Goal: Information Seeking & Learning: Learn about a topic

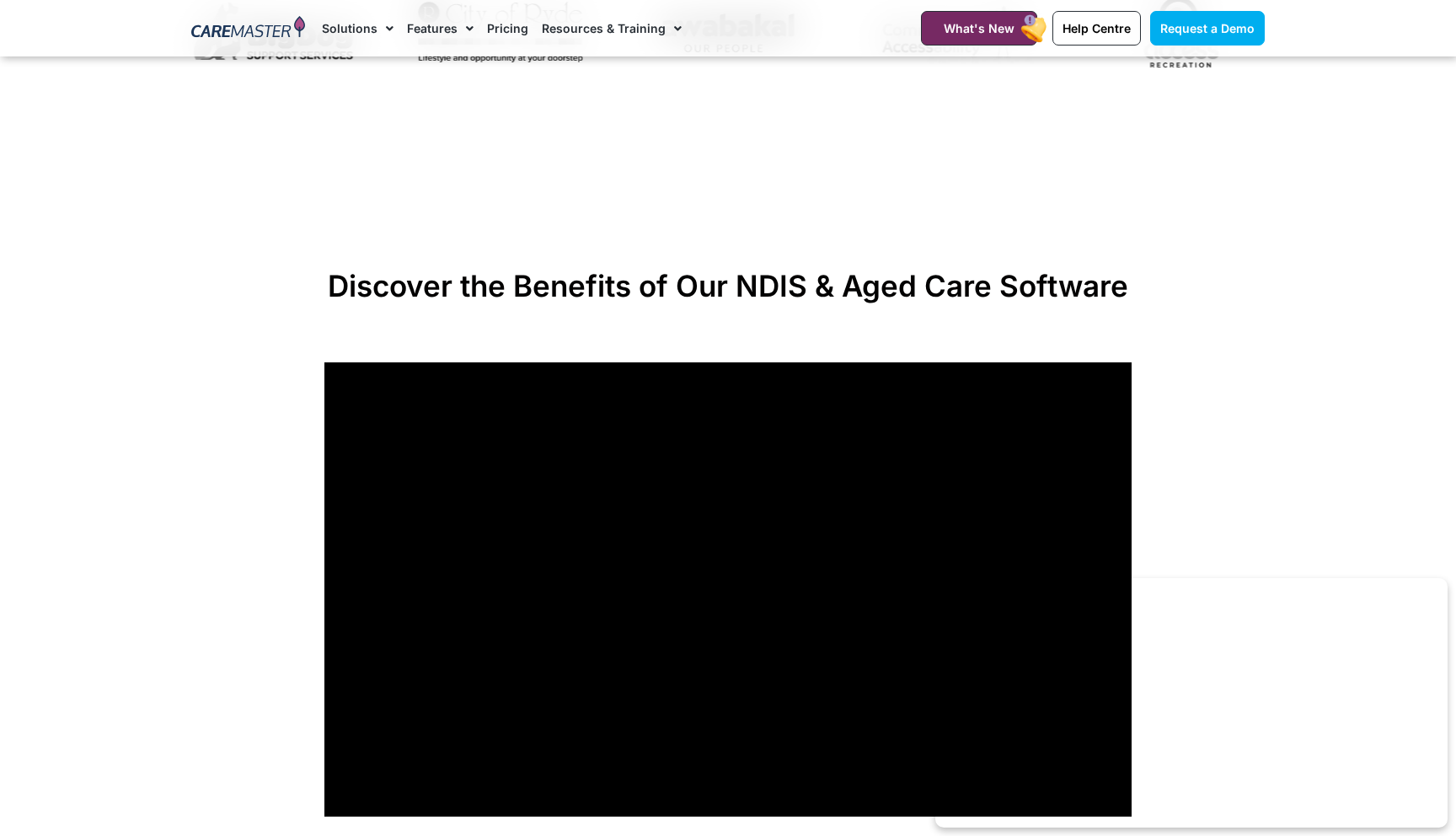
scroll to position [1171, 0]
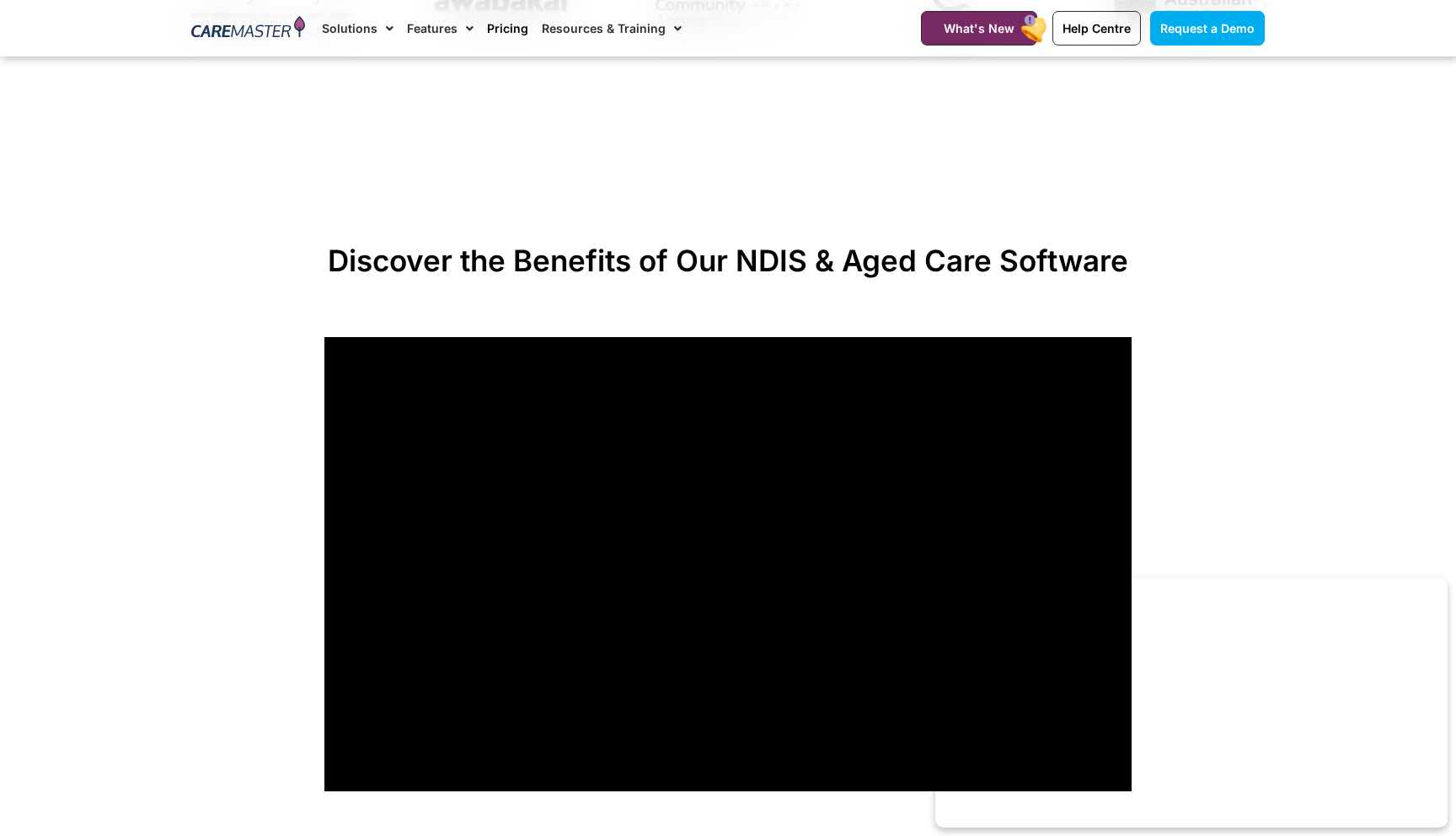
click at [499, 26] on link "Pricing" at bounding box center [508, 28] width 41 height 56
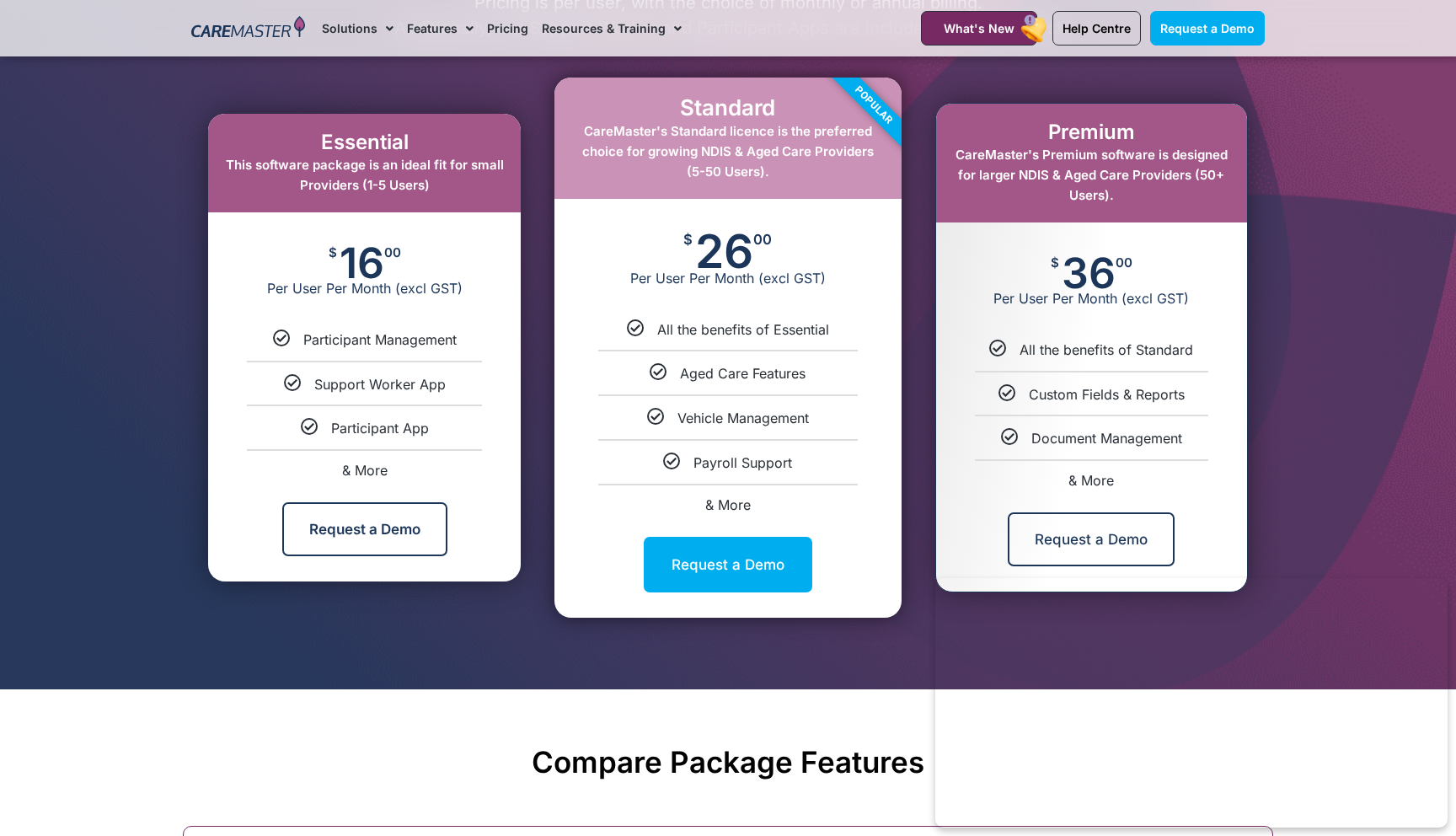
scroll to position [885, 0]
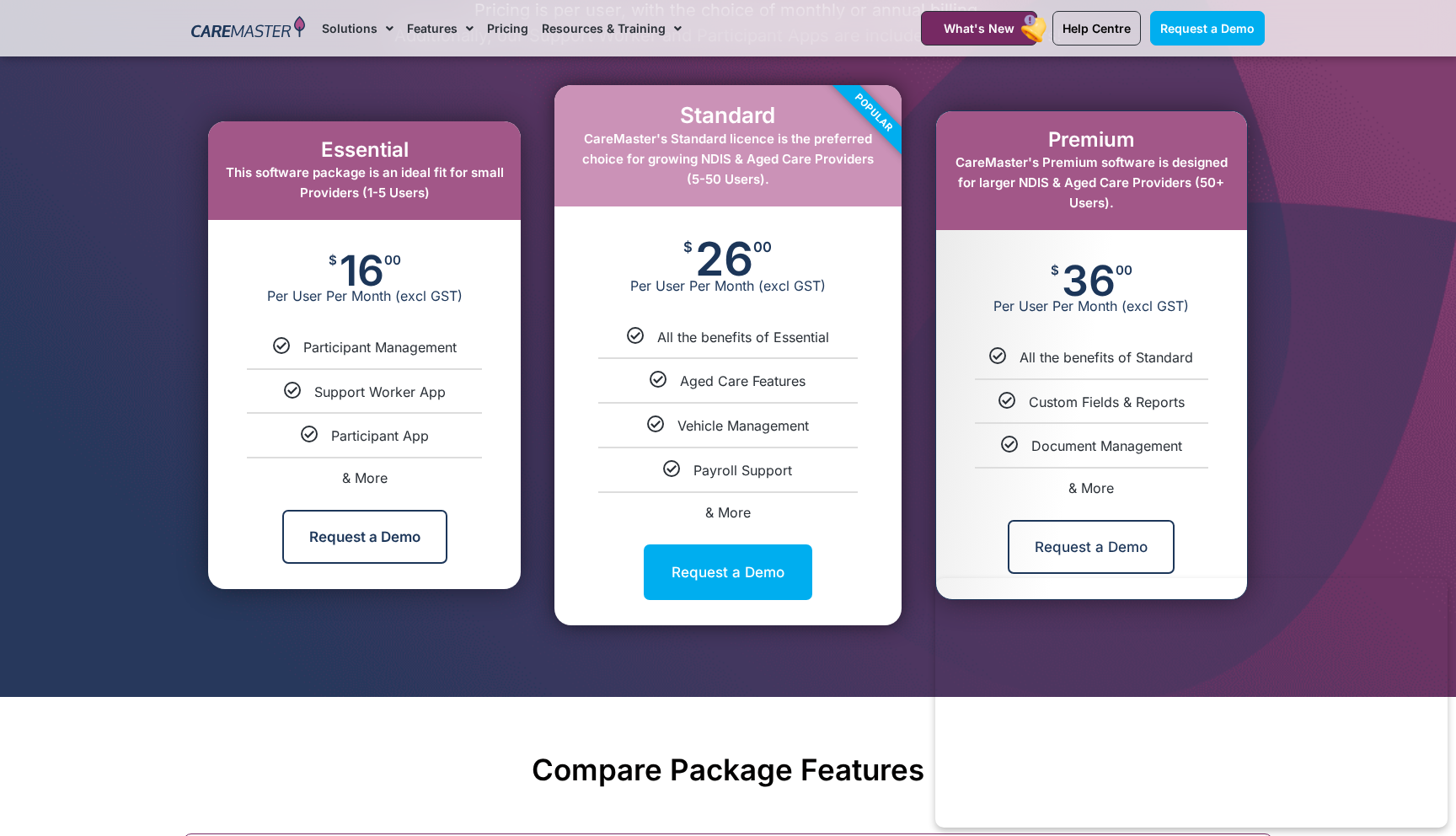
click at [716, 508] on span "& More" at bounding box center [728, 513] width 45 height 17
select select "****"
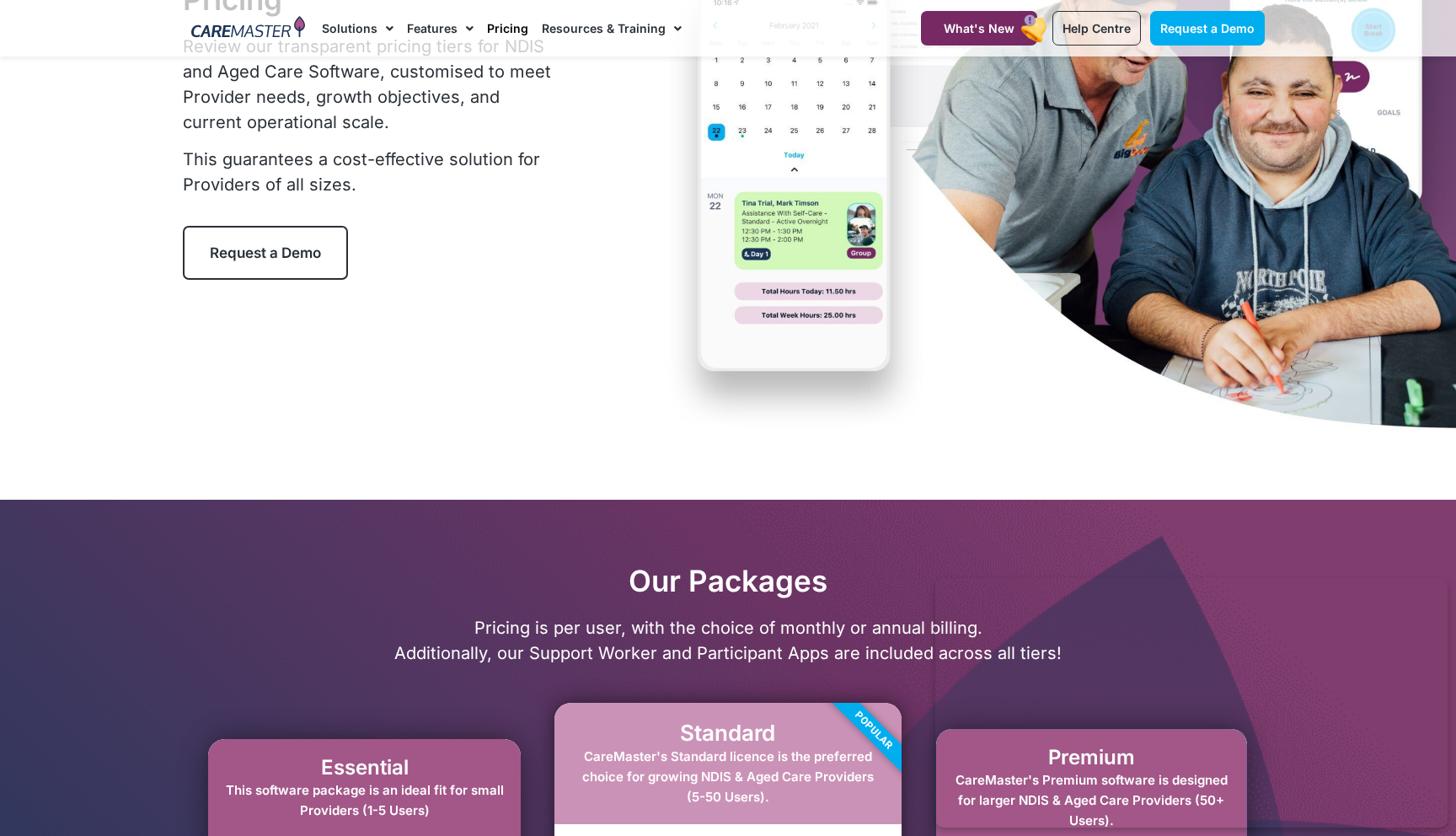
scroll to position [0, 0]
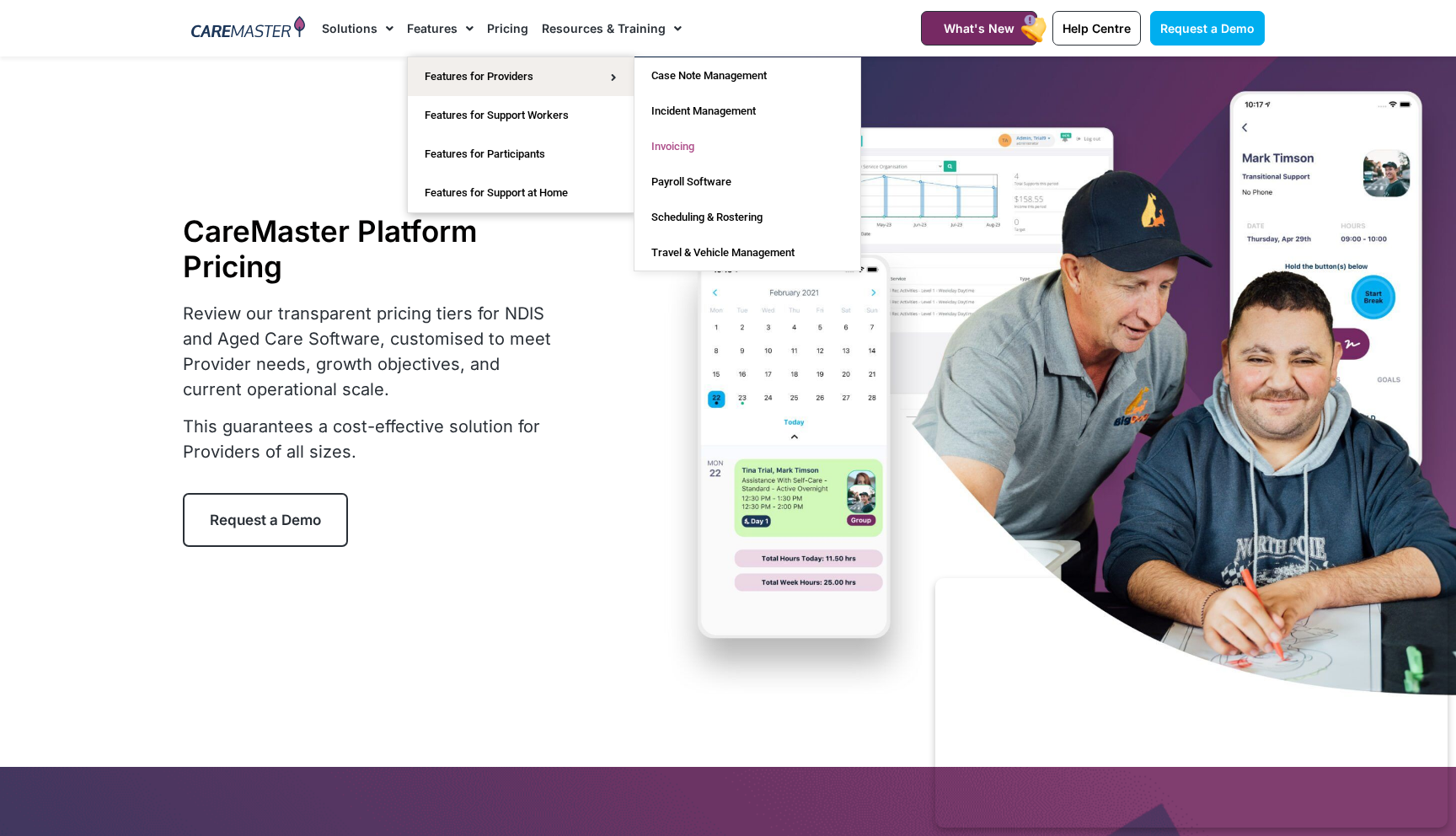
click at [677, 144] on link "Invoicing" at bounding box center [747, 146] width 226 height 35
